Goal: Information Seeking & Learning: Learn about a topic

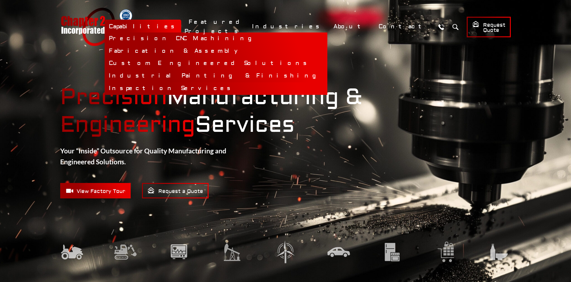
click at [243, 87] on link "Inspection Services" at bounding box center [216, 88] width 223 height 13
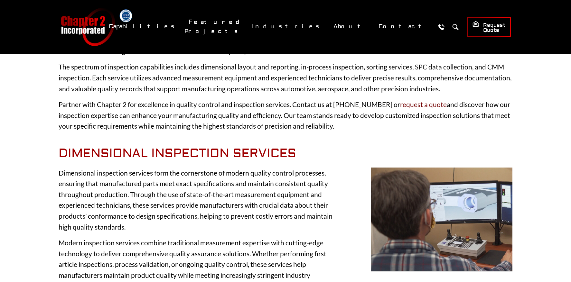
scroll to position [110, 0]
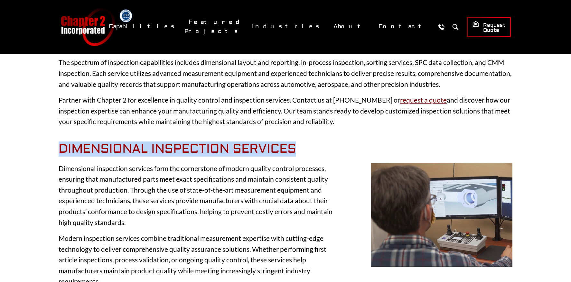
drag, startPoint x: 298, startPoint y: 148, endPoint x: 57, endPoint y: 151, distance: 240.3
copy h2 "Dimensional Inspection Services"
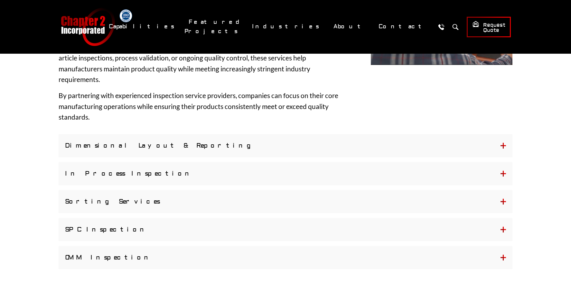
scroll to position [317, 0]
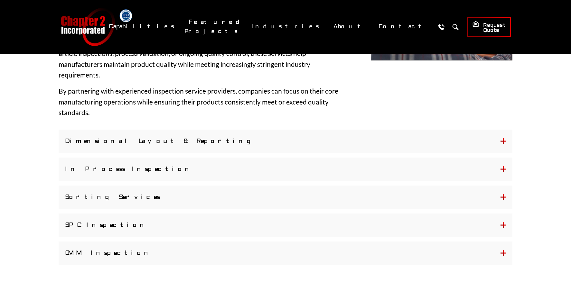
click at [171, 141] on button "Dimensional Layout & Reporting" at bounding box center [286, 141] width 454 height 23
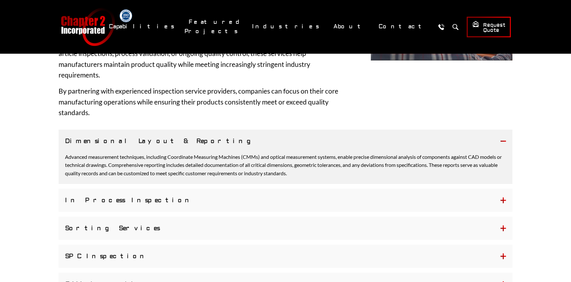
drag, startPoint x: 172, startPoint y: 141, endPoint x: 78, endPoint y: 141, distance: 94.6
click at [78, 141] on button "Dimensional Layout & Reporting" at bounding box center [286, 141] width 454 height 23
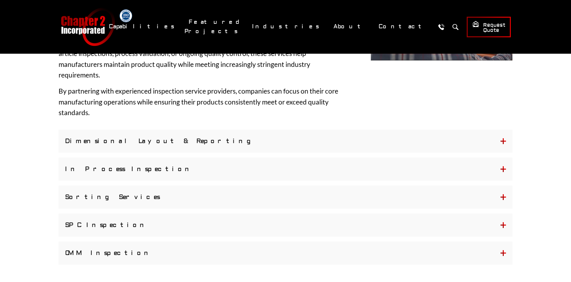
click at [66, 140] on button "Dimensional Layout & Reporting" at bounding box center [286, 141] width 454 height 23
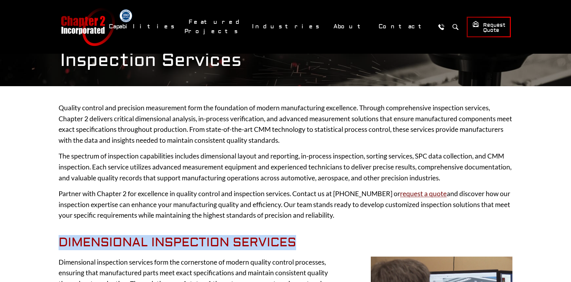
scroll to position [6, 0]
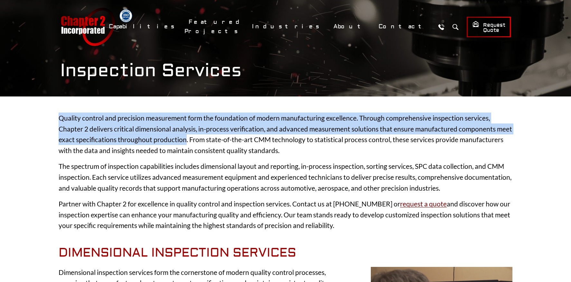
drag, startPoint x: 186, startPoint y: 142, endPoint x: 57, endPoint y: 116, distance: 131.3
copy p "Quality control and precision measurement form the foundation of modern manufac…"
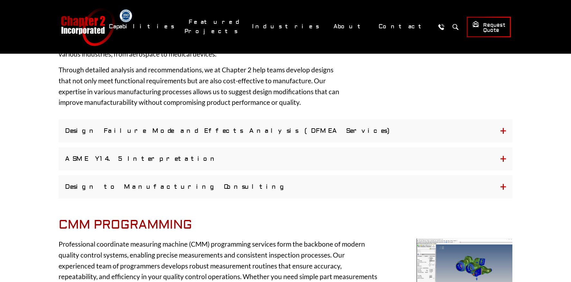
scroll to position [1078, 0]
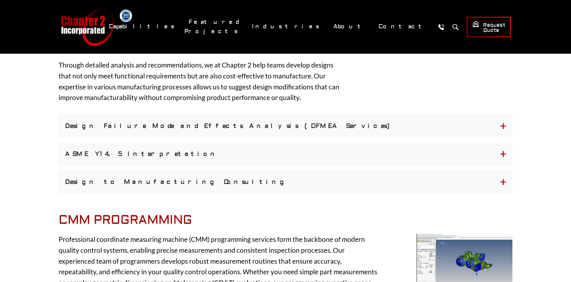
click at [262, 124] on button "Design Failure Mode and Effects Analysis (DFMEA Services)" at bounding box center [286, 126] width 454 height 23
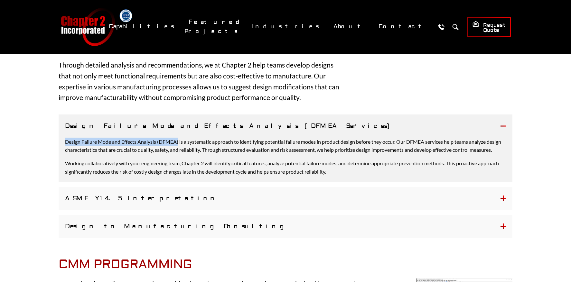
drag, startPoint x: 179, startPoint y: 143, endPoint x: 66, endPoint y: 143, distance: 113.2
click at [66, 143] on p "Design Failure Mode and Effects Analysis (DFMEA) is a systematic approach to id…" at bounding box center [285, 146] width 441 height 16
copy p "Design Failure Mode and Effects Analysis (DFMEA)"
click at [185, 204] on button "ASME Y14.5 Interpretation" at bounding box center [286, 198] width 454 height 23
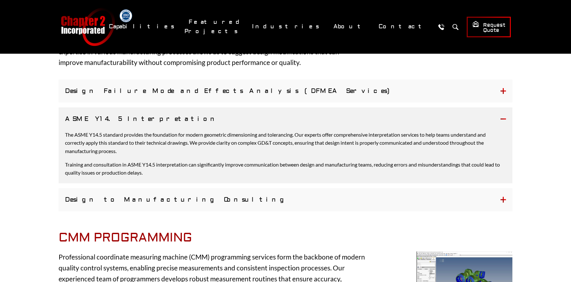
scroll to position [1119, 0]
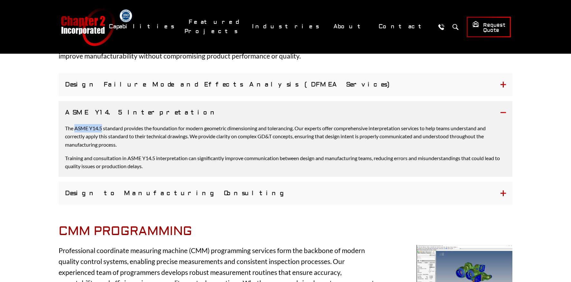
drag, startPoint x: 103, startPoint y: 128, endPoint x: 76, endPoint y: 129, distance: 27.3
click at [76, 129] on p "The ASME Y14.5 standard provides the foundation for modern geometric dimensioni…" at bounding box center [285, 136] width 441 height 25
copy p "ASME Y14.5"
click at [180, 198] on button "Design to Manufacturing Consulting" at bounding box center [286, 193] width 454 height 23
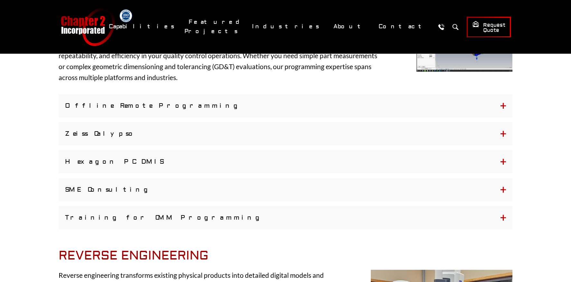
scroll to position [1319, 0]
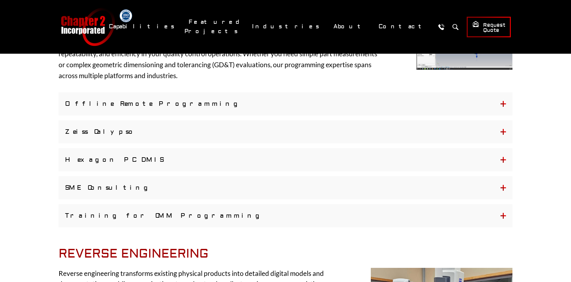
click at [217, 111] on button "Offline Remote Programming" at bounding box center [286, 103] width 454 height 23
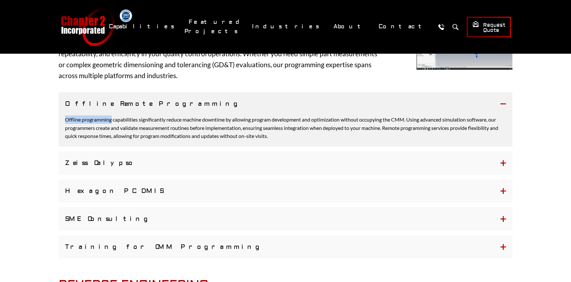
drag, startPoint x: 112, startPoint y: 129, endPoint x: 66, endPoint y: 127, distance: 46.3
click at [66, 127] on p "Offline programming capabilities significantly reduce machine downtime by allow…" at bounding box center [285, 127] width 441 height 25
copy p "Offline programming"
click at [130, 175] on button "Zeiss Calypso" at bounding box center [286, 163] width 454 height 23
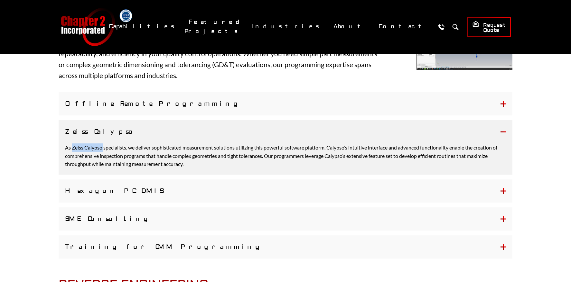
drag, startPoint x: 103, startPoint y: 155, endPoint x: 71, endPoint y: 157, distance: 31.9
click at [71, 157] on p "As Zeiss Calypso specialists, we deliver sophisticated measurement solutions ut…" at bounding box center [285, 155] width 441 height 25
copy p "Zeiss Calypso"
click at [140, 192] on button "Hexagon PC DMIS" at bounding box center [286, 190] width 454 height 23
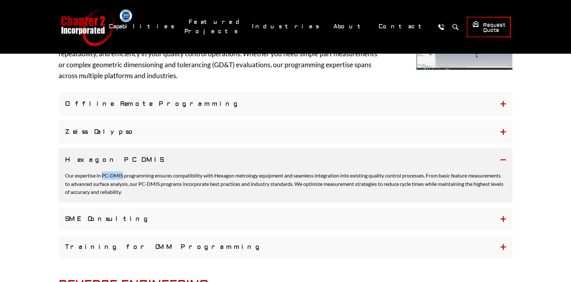
drag, startPoint x: 123, startPoint y: 184, endPoint x: 103, endPoint y: 185, distance: 19.6
click at [103, 185] on p "Our expertise in PC-DMIS programming ensures compatibility with Hexagon metrolo…" at bounding box center [285, 183] width 441 height 25
copy p "PC-DMIS"
click at [189, 227] on button "SME Consulting" at bounding box center [286, 218] width 454 height 23
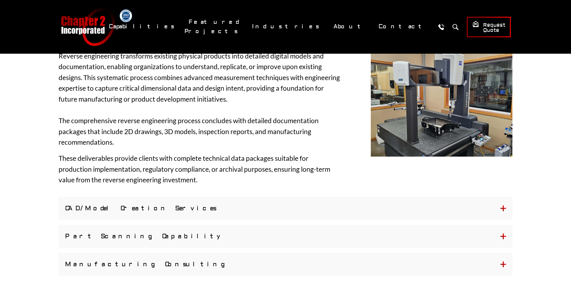
scroll to position [1555, 0]
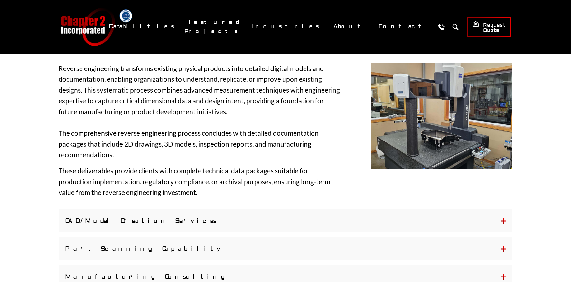
click at [139, 260] on button "Part Scanning Capability" at bounding box center [286, 248] width 454 height 23
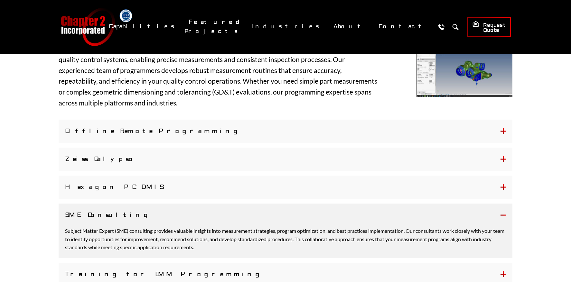
scroll to position [1301, 0]
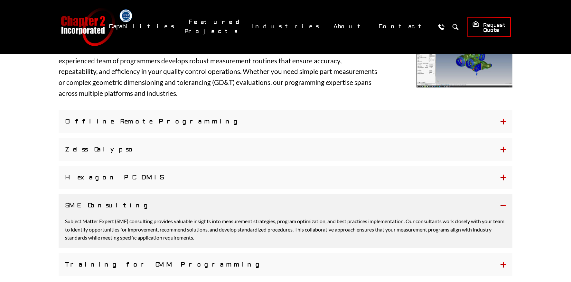
click at [370, 133] on button "Offline Remote Programming" at bounding box center [286, 121] width 454 height 23
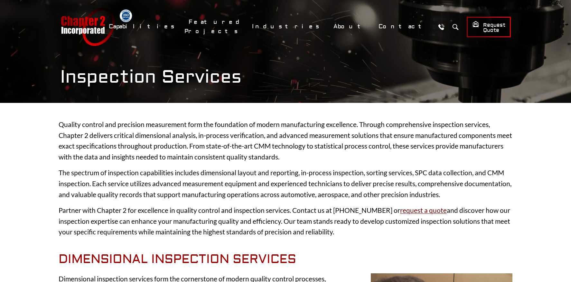
scroll to position [3, 0]
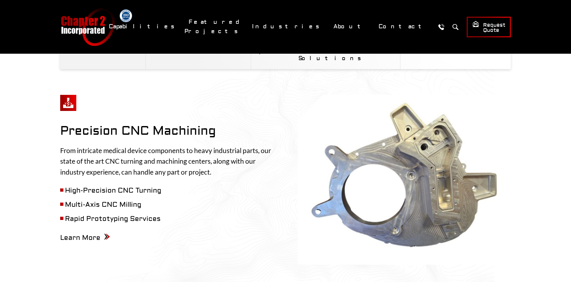
scroll to position [277, 0]
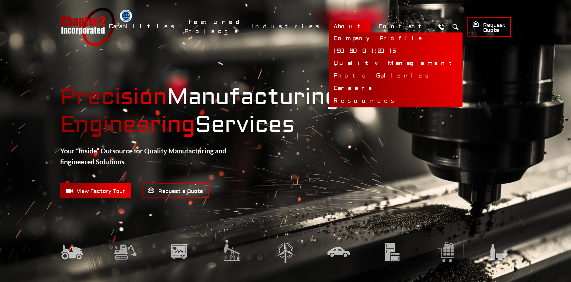
click at [380, 64] on link "Quality Management" at bounding box center [395, 63] width 133 height 13
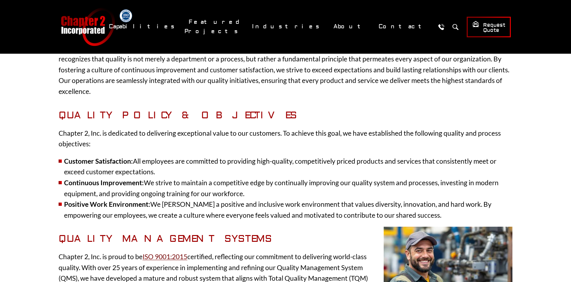
scroll to position [181, 0]
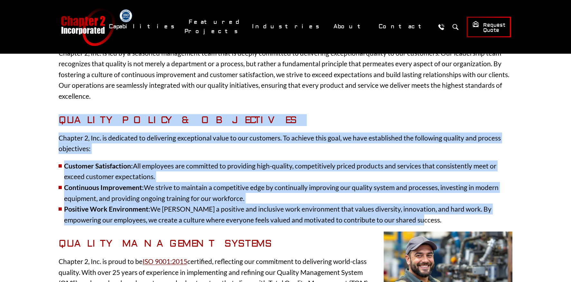
drag, startPoint x: 391, startPoint y: 221, endPoint x: 57, endPoint y: 120, distance: 348.0
copy div "Quality Policy & Objectives Chapter 2, Inc. is dedicated to delivering exceptio…"
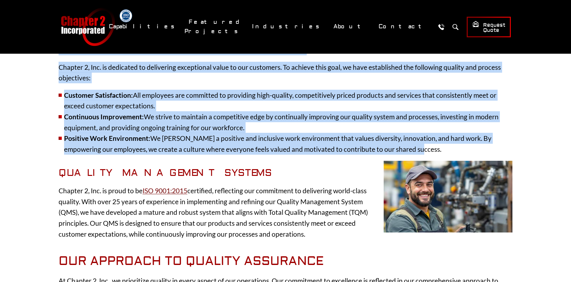
scroll to position [249, 0]
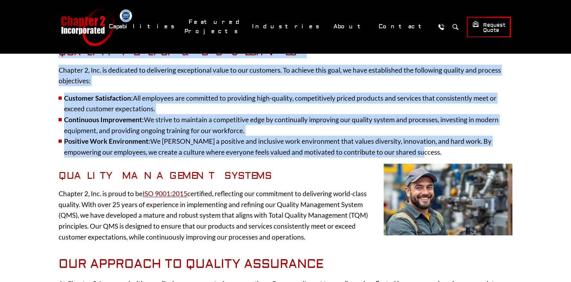
drag, startPoint x: 304, startPoint y: 236, endPoint x: 59, endPoint y: 194, distance: 248.7
click at [59, 194] on p "Chapter 2, Inc. is proud to be ISO 9001:2015 certified, reflecting our commitme…" at bounding box center [286, 215] width 454 height 54
copy p "Chapter 2, Inc. is proud to be ISO 9001:2015 certified, reflecting our commitme…"
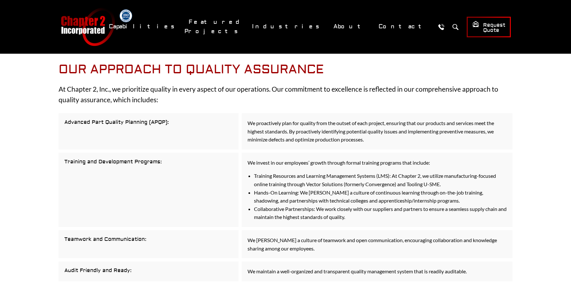
scroll to position [444, 0]
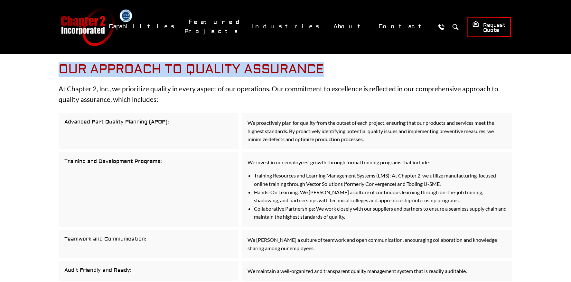
drag, startPoint x: 323, startPoint y: 69, endPoint x: 60, endPoint y: 68, distance: 263.1
click at [60, 68] on h2 "Our Approach to Quality Assurance" at bounding box center [286, 69] width 454 height 15
copy h2 "Our Approach to Quality Assurance"
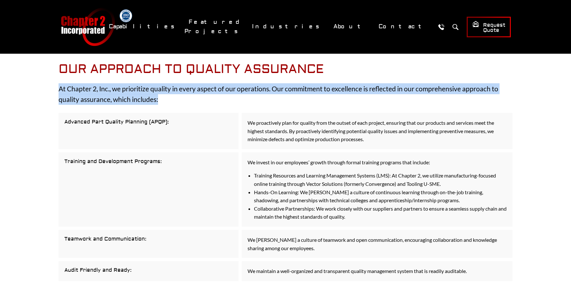
drag, startPoint x: 160, startPoint y: 100, endPoint x: 55, endPoint y: 87, distance: 105.6
click at [55, 87] on div "The Critical Role of Organizational Structure in Quality Management At Chapter …" at bounding box center [285, 105] width 492 height 861
copy p "At Chapter 2, Inc., we prioritize quality in every aspect of our operations. Ou…"
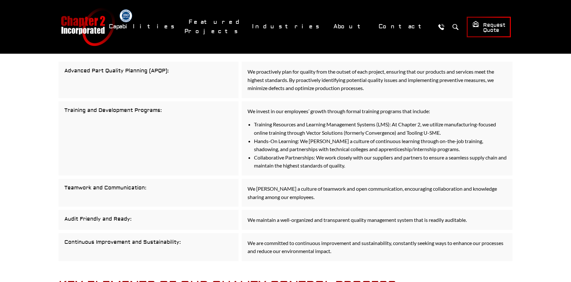
scroll to position [496, 0]
drag, startPoint x: 173, startPoint y: 70, endPoint x: 60, endPoint y: 70, distance: 113.6
click at [60, 70] on div "Advanced Part Quality Planning (APQP):" at bounding box center [149, 79] width 180 height 36
copy div "Advanced Part Quality Planning (APQP):"
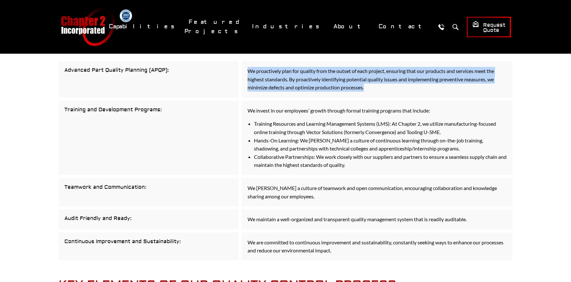
drag, startPoint x: 367, startPoint y: 87, endPoint x: 247, endPoint y: 71, distance: 121.4
click at [247, 71] on div "We proactively plan for quality from the outset of each project, ensuring that …" at bounding box center [377, 79] width 271 height 36
copy p "We proactively plan for quality from the outset of each project, ensuring that …"
drag, startPoint x: 163, startPoint y: 108, endPoint x: 64, endPoint y: 109, distance: 98.8
click at [64, 109] on div "Training and Development Programs:" at bounding box center [149, 138] width 180 height 74
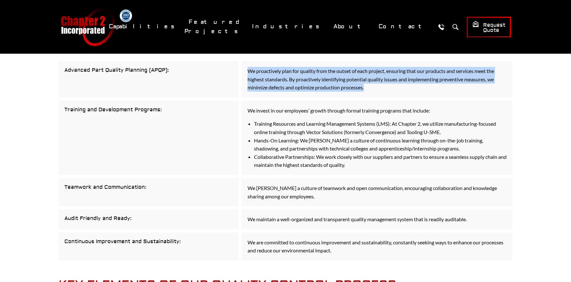
copy div "Training and Development Programs:"
drag, startPoint x: 149, startPoint y: 188, endPoint x: 62, endPoint y: 187, distance: 86.5
click at [62, 187] on div "Teamwork and Communication:" at bounding box center [149, 192] width 180 height 28
copy div "Teamwork and Communication:"
drag, startPoint x: 136, startPoint y: 219, endPoint x: 54, endPoint y: 219, distance: 81.4
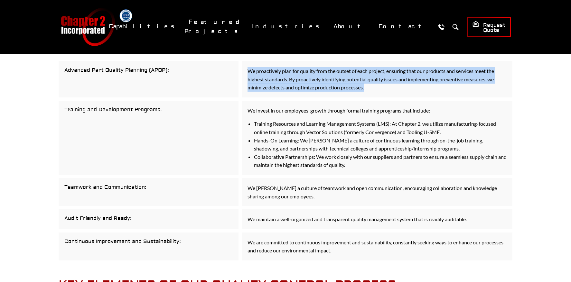
click at [54, 219] on div "The Critical Role of Organizational Structure in Quality Management At Chapter …" at bounding box center [285, 53] width 492 height 861
copy div "Audit Friendly and Ready:"
drag, startPoint x: 184, startPoint y: 240, endPoint x: 65, endPoint y: 241, distance: 119.7
click at [65, 241] on div "Continuous Improvement and Sustainability:" at bounding box center [149, 247] width 180 height 28
copy div "Continuous Improvement and Sustainability:"
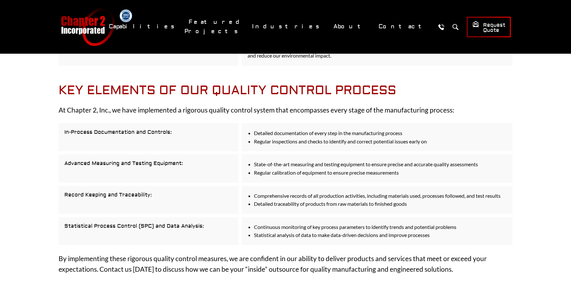
scroll to position [683, 0]
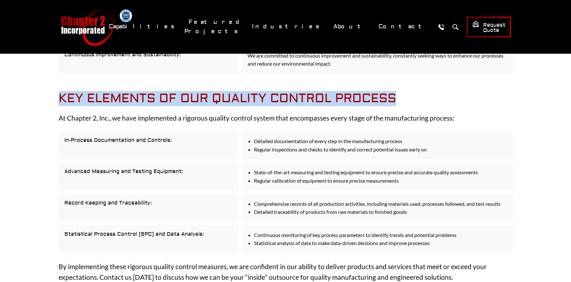
drag, startPoint x: 398, startPoint y: 99, endPoint x: 59, endPoint y: 96, distance: 338.7
click at [59, 96] on h2 "Key Elements of Our Quality Control Process" at bounding box center [286, 98] width 454 height 15
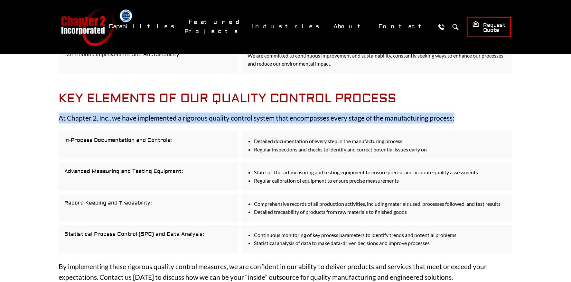
drag, startPoint x: 455, startPoint y: 118, endPoint x: 57, endPoint y: 119, distance: 398.6
drag, startPoint x: 174, startPoint y: 138, endPoint x: 61, endPoint y: 138, distance: 113.2
click at [61, 138] on div "In-Process Documentation and Controls:" at bounding box center [149, 145] width 180 height 28
drag, startPoint x: 184, startPoint y: 169, endPoint x: 63, endPoint y: 170, distance: 120.3
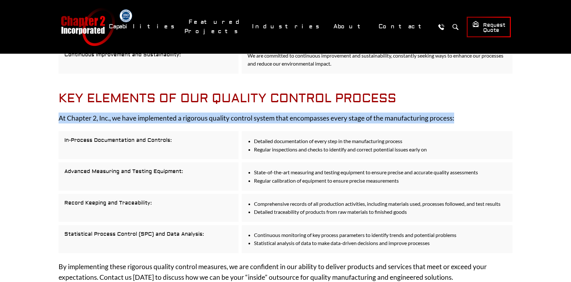
click at [63, 170] on div "Advanced Measuring and Testing Equipment:" at bounding box center [149, 176] width 180 height 28
drag, startPoint x: 156, startPoint y: 199, endPoint x: 62, endPoint y: 201, distance: 94.3
click at [62, 201] on div "Record Keeping and Traceability:" at bounding box center [149, 208] width 180 height 28
drag, startPoint x: 184, startPoint y: 169, endPoint x: 63, endPoint y: 169, distance: 120.9
click at [63, 169] on div "Advanced Measuring and Testing Equipment:" at bounding box center [149, 176] width 180 height 28
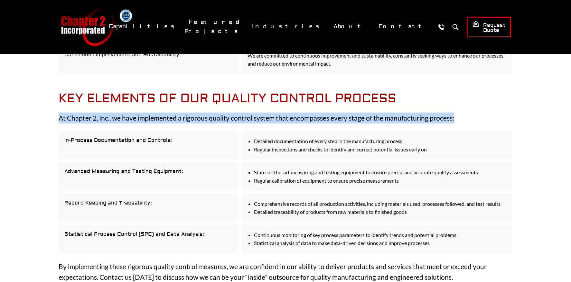
drag, startPoint x: 206, startPoint y: 230, endPoint x: 203, endPoint y: 233, distance: 4.1
click at [203, 233] on div "Statistical Process Control (SPC) and Data Analysis:" at bounding box center [149, 239] width 180 height 28
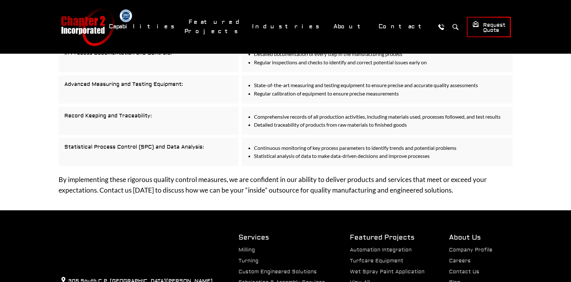
scroll to position [775, 0]
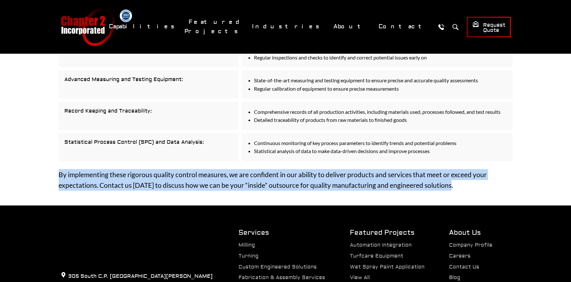
drag, startPoint x: 450, startPoint y: 188, endPoint x: 59, endPoint y: 176, distance: 391.3
click at [59, 176] on p "By implementing these rigorous quality control measures, we are confident in ou…" at bounding box center [286, 180] width 454 height 22
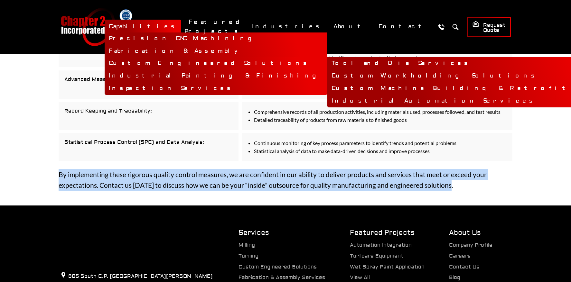
click at [240, 65] on link "Custom Engineered Solutions" at bounding box center [216, 63] width 223 height 13
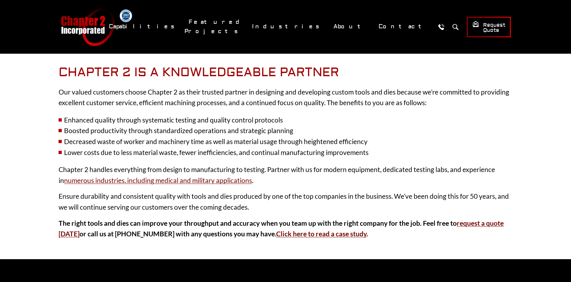
scroll to position [953, 0]
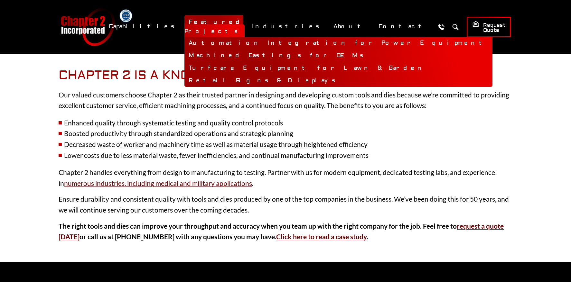
click at [278, 40] on link "Automation Integration for Power Equipment" at bounding box center [338, 43] width 308 height 13
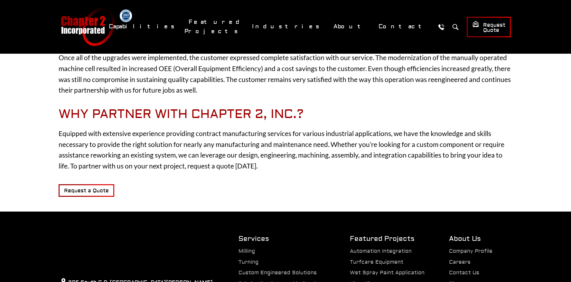
scroll to position [566, 0]
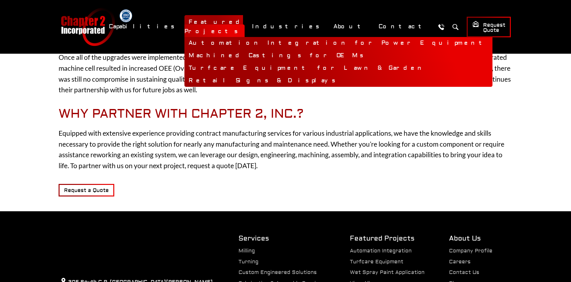
click at [285, 52] on link "Machined Castings for OEMs" at bounding box center [338, 56] width 308 height 13
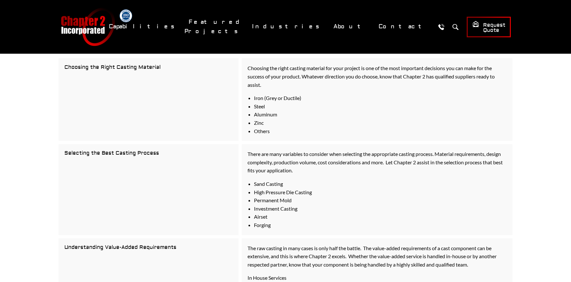
scroll to position [444, 0]
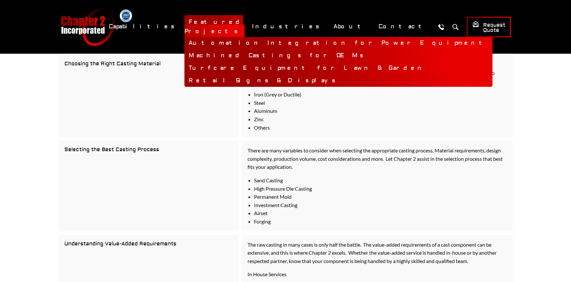
click at [284, 64] on link "Turfcare Equipment for Lawn & Garden" at bounding box center [338, 68] width 308 height 13
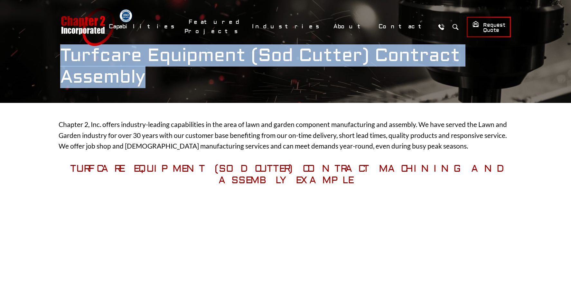
drag, startPoint x: 143, startPoint y: 78, endPoint x: 60, endPoint y: 57, distance: 85.6
click at [60, 57] on h1 "Turfcare Equipment (Sod Cutter) Contract Assembly" at bounding box center [285, 66] width 450 height 43
copy h1 "Turfcare Equipment (Sod Cutter) Contract Assembly"
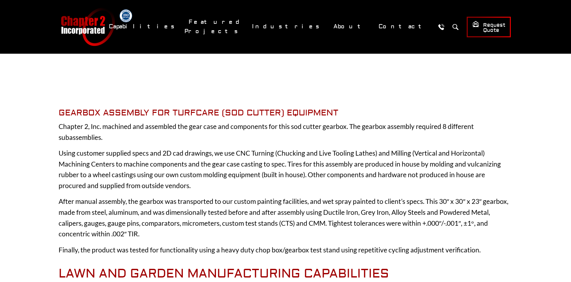
scroll to position [342, 0]
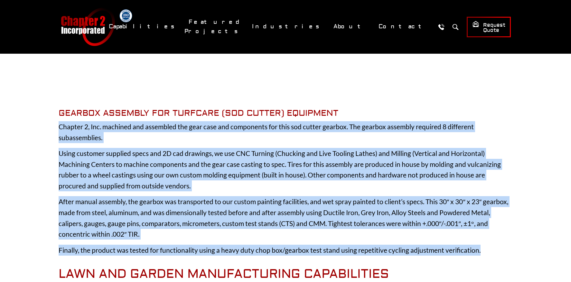
drag, startPoint x: 480, startPoint y: 238, endPoint x: 59, endPoint y: 115, distance: 439.2
copy div "Loremip 2, Dol. sitametc adi elitseddo eiu temp inci utl etdolorema ali enim ad…"
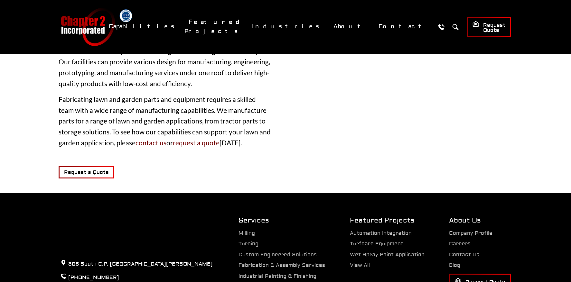
scroll to position [1094, 0]
